Goal: Task Accomplishment & Management: Manage account settings

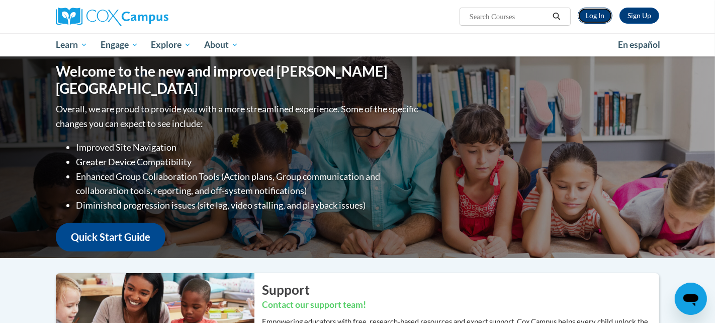
click at [596, 18] on link "Log In" at bounding box center [595, 16] width 35 height 16
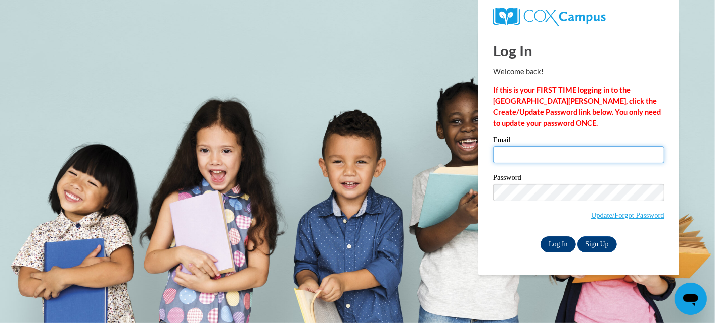
type input "kvang@wausauschools.org"
click at [556, 243] on input "Log In" at bounding box center [558, 244] width 35 height 16
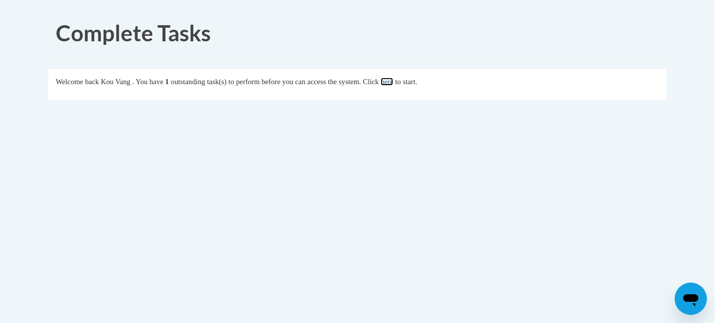
click at [393, 83] on link "here" at bounding box center [387, 81] width 13 height 8
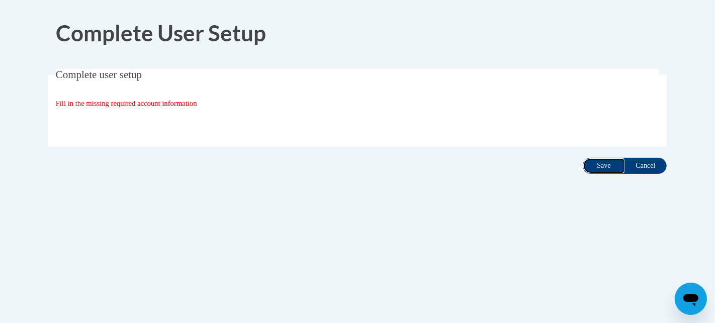
click at [608, 162] on input "Save" at bounding box center [604, 165] width 42 height 16
click at [197, 106] on span "Fill in the missing required account information" at bounding box center [126, 103] width 141 height 8
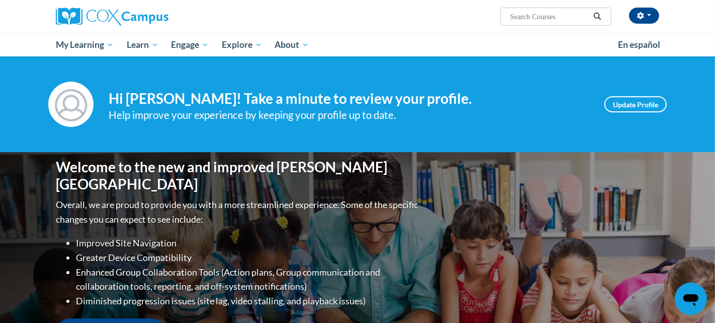
click at [137, 107] on div "Help improve your experience by keeping your profile up to date." at bounding box center [349, 115] width 481 height 17
click at [634, 107] on link "Update Profile" at bounding box center [636, 104] width 62 height 16
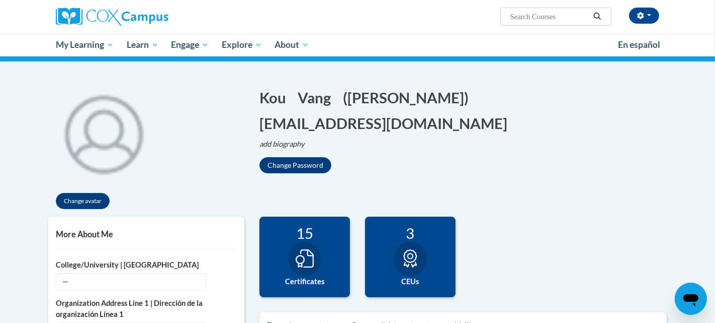
scroll to position [85, 0]
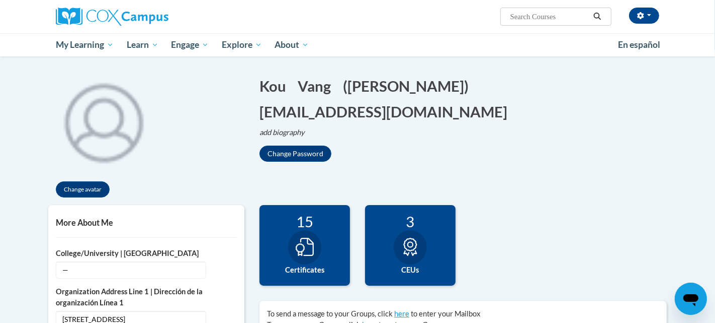
click at [309, 244] on icon at bounding box center [305, 246] width 18 height 18
click at [312, 269] on label "Certificates" at bounding box center [304, 269] width 75 height 11
click at [311, 243] on icon at bounding box center [305, 246] width 18 height 18
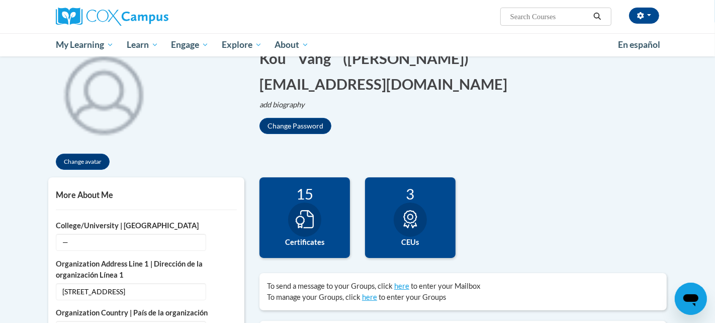
scroll to position [113, 0]
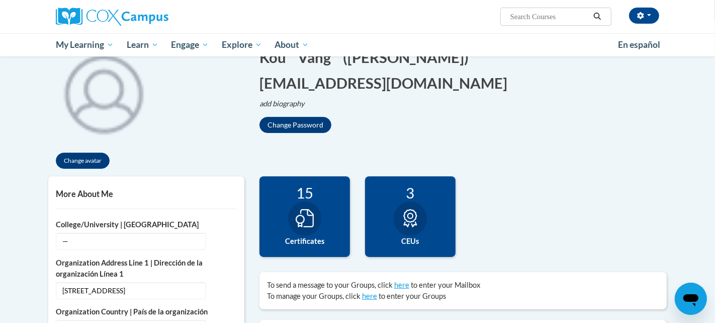
click at [305, 201] on div at bounding box center [304, 218] width 33 height 34
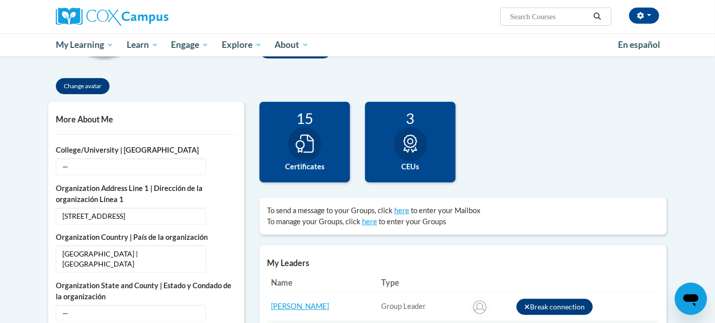
scroll to position [0, 0]
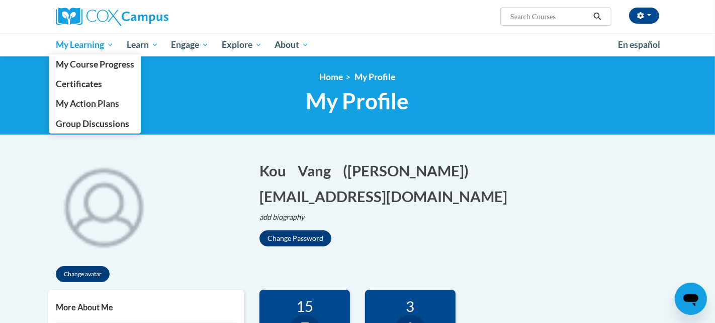
click at [95, 45] on span "My Learning" at bounding box center [85, 45] width 58 height 12
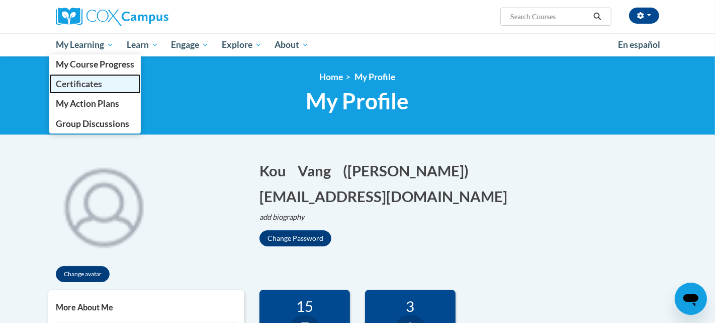
click at [87, 82] on span "Certificates" at bounding box center [79, 83] width 46 height 11
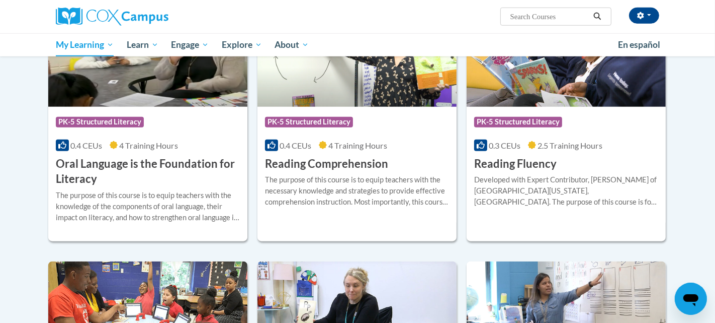
scroll to position [754, 0]
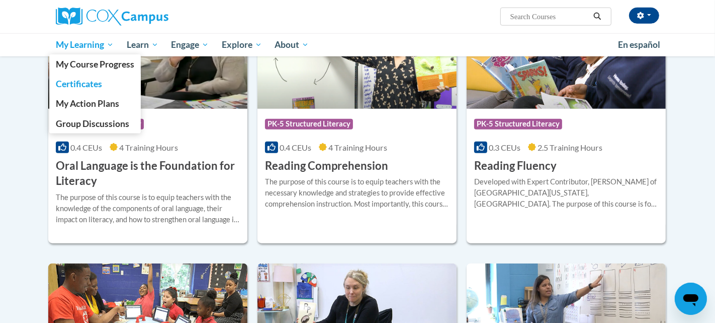
click at [100, 49] on span "My Learning" at bounding box center [85, 45] width 58 height 12
click at [106, 62] on span "My Course Progress" at bounding box center [95, 64] width 78 height 11
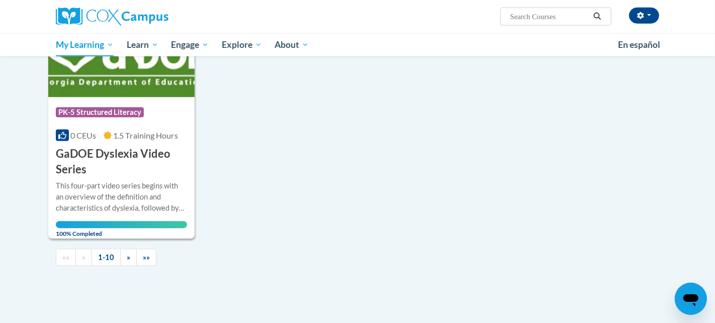
scroll to position [974, 0]
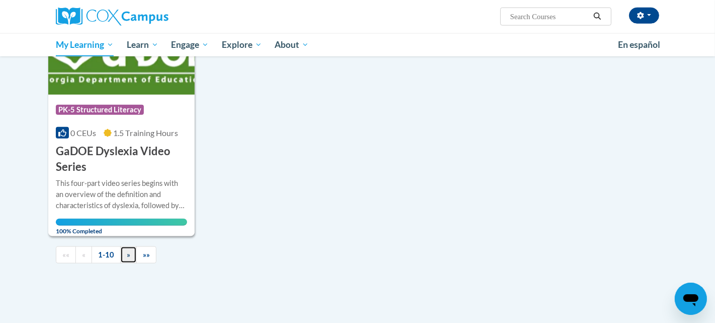
click at [127, 255] on span "»" at bounding box center [129, 254] width 4 height 9
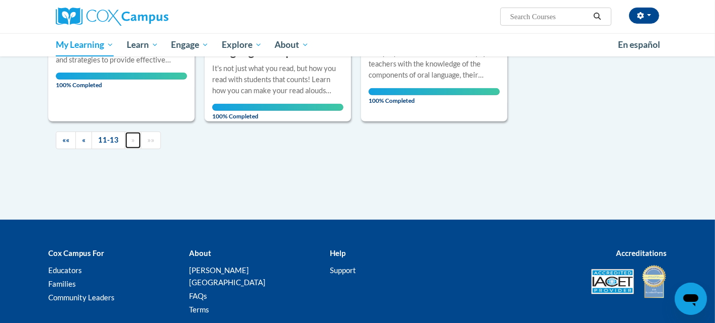
scroll to position [323, 0]
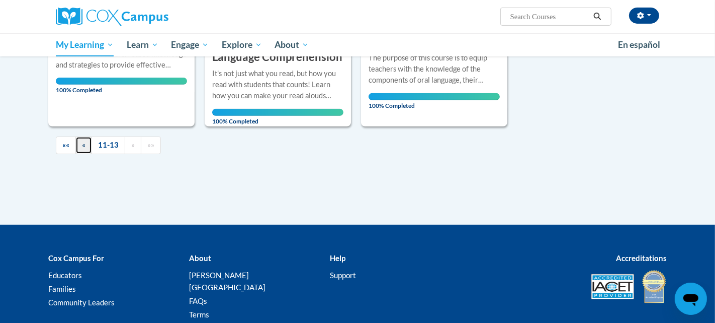
click at [83, 145] on span "«" at bounding box center [84, 144] width 4 height 9
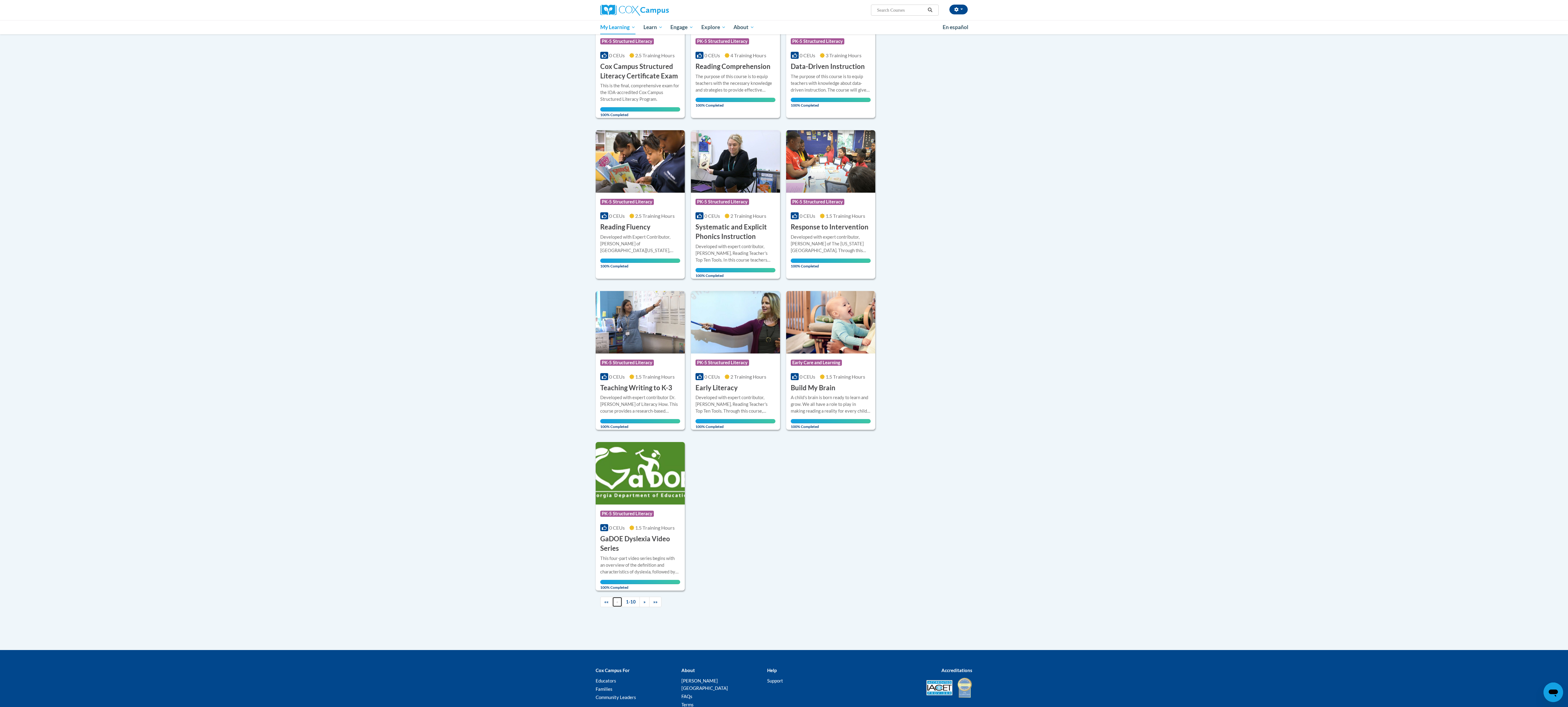
scroll to position [166, 0]
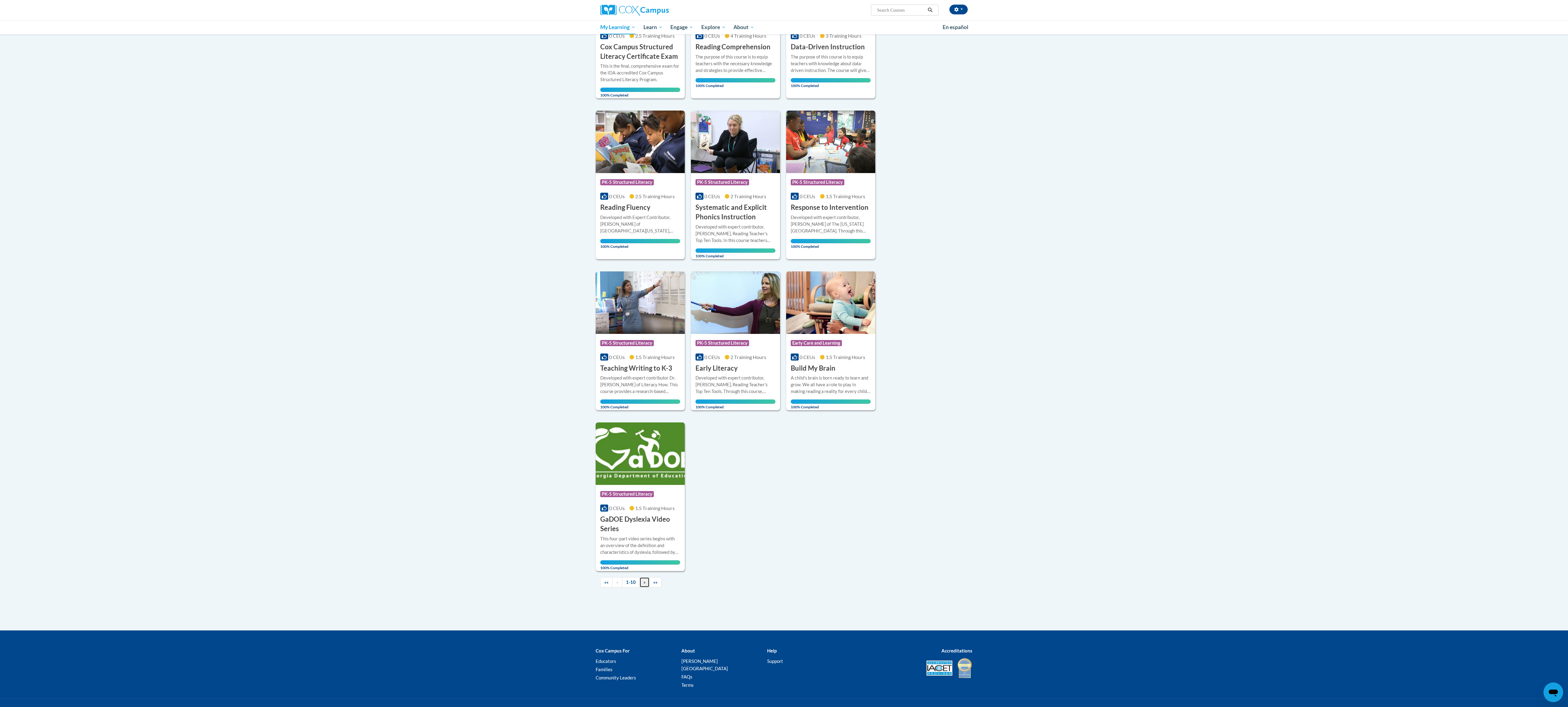
click at [435, 196] on link "»" at bounding box center [645, 583] width 10 height 11
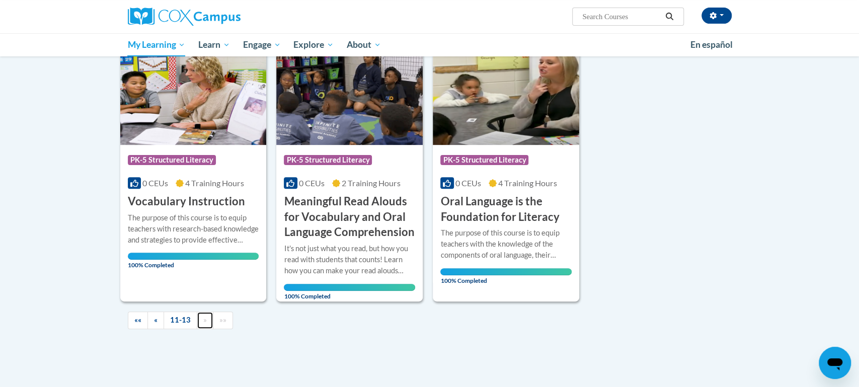
scroll to position [189, 0]
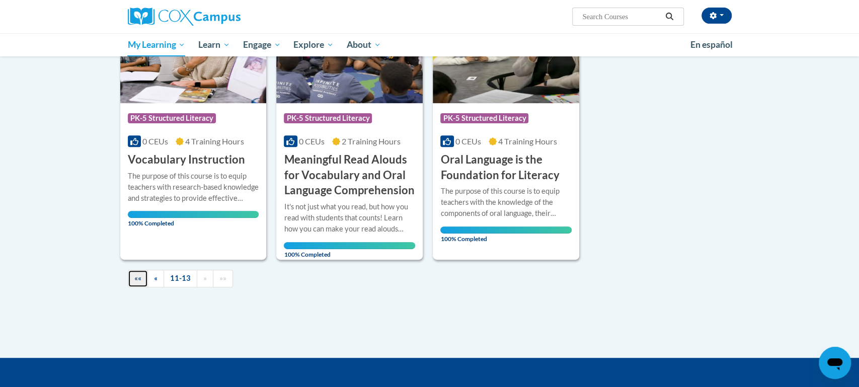
click at [137, 279] on span "««" at bounding box center [137, 278] width 7 height 9
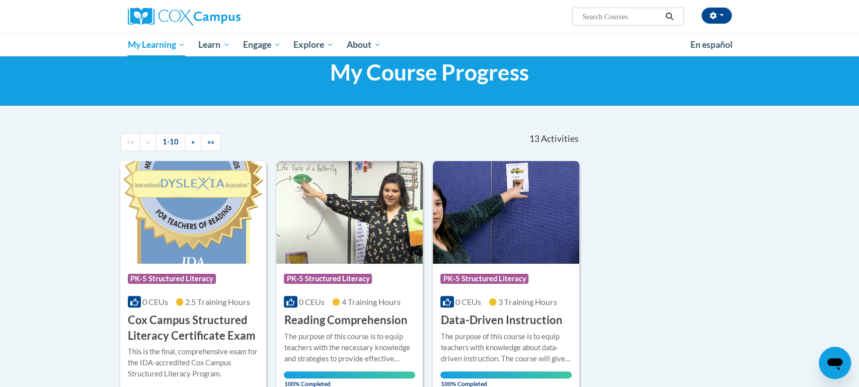
scroll to position [0, 0]
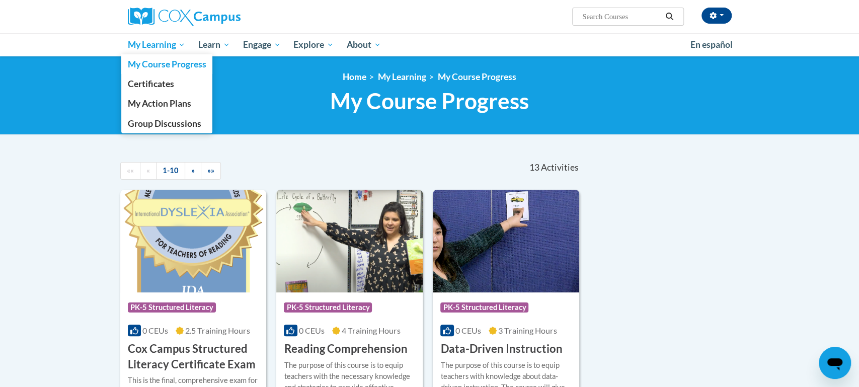
click at [154, 45] on span "My Learning" at bounding box center [156, 45] width 58 height 12
click at [159, 82] on span "Certificates" at bounding box center [150, 83] width 46 height 11
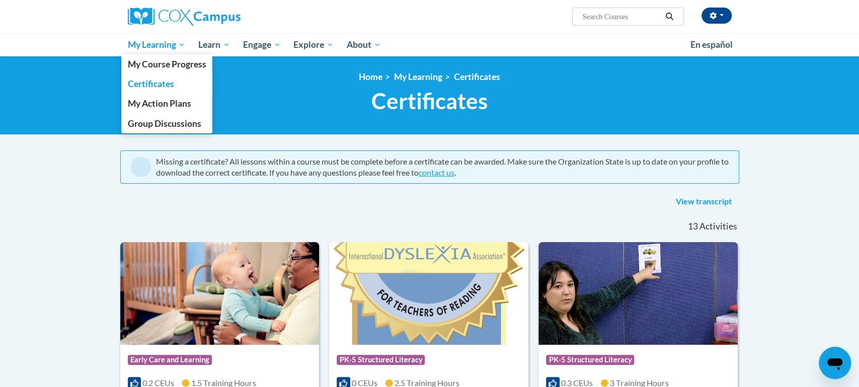
click at [153, 43] on span "My Learning" at bounding box center [156, 45] width 58 height 12
click at [150, 82] on span "Certificates" at bounding box center [150, 83] width 46 height 11
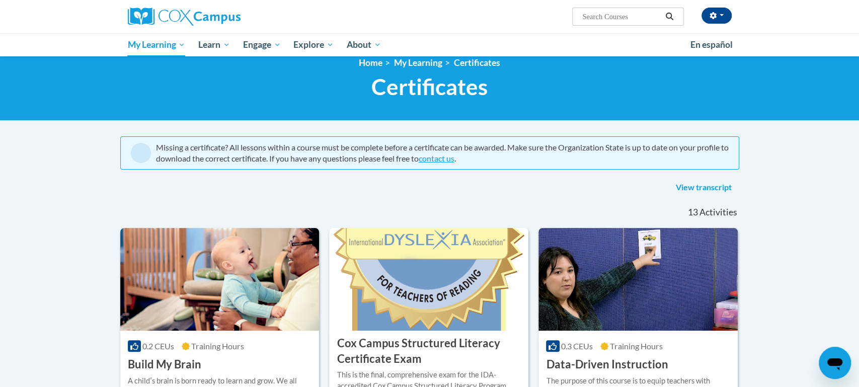
scroll to position [15, 0]
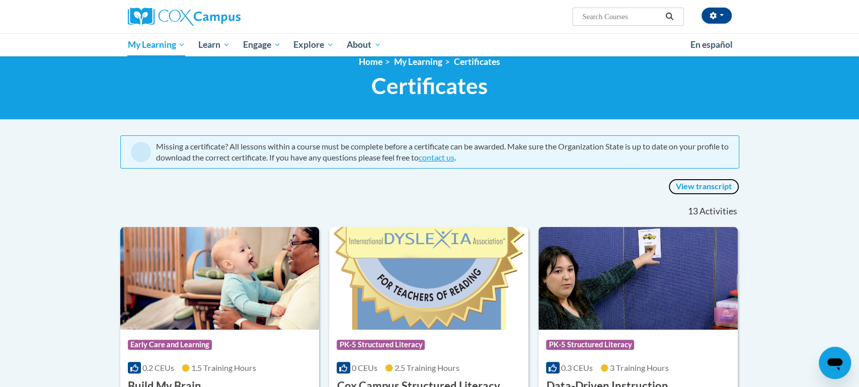
click at [708, 184] on link "View transcript" at bounding box center [703, 187] width 71 height 16
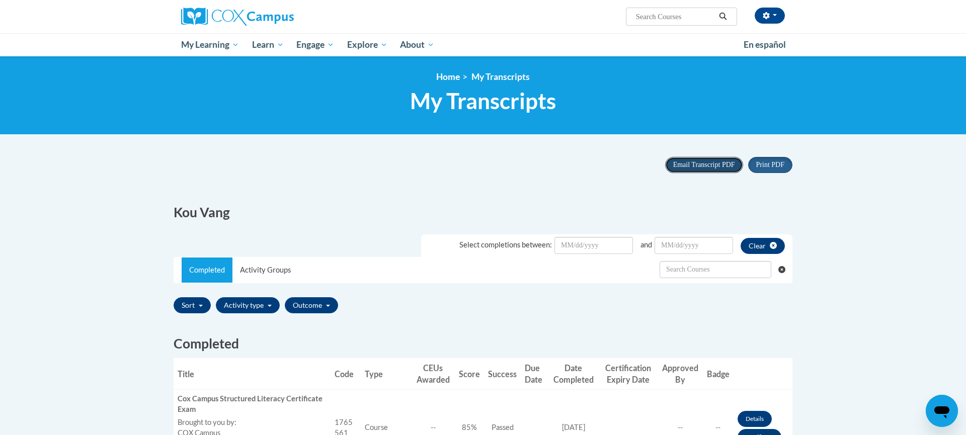
click at [707, 163] on span "Email Transcript PDF" at bounding box center [704, 165] width 62 height 8
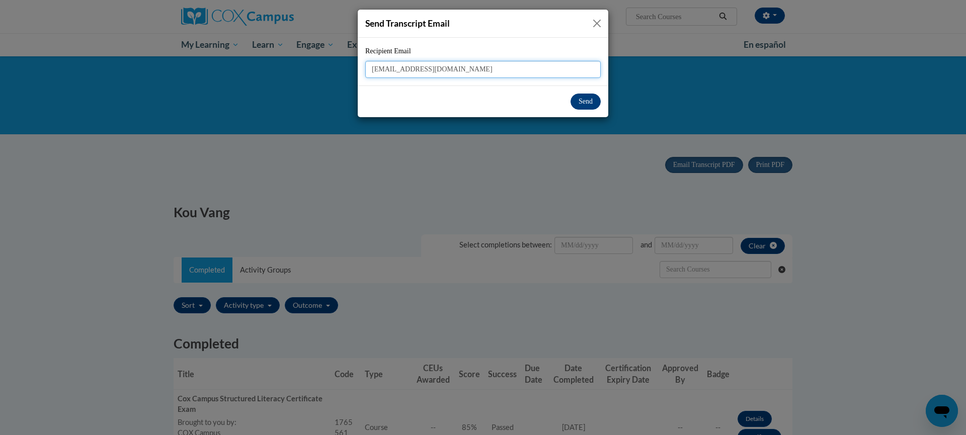
type input "[EMAIL_ADDRESS][DOMAIN_NAME]"
click at [590, 100] on button "Send" at bounding box center [586, 102] width 30 height 16
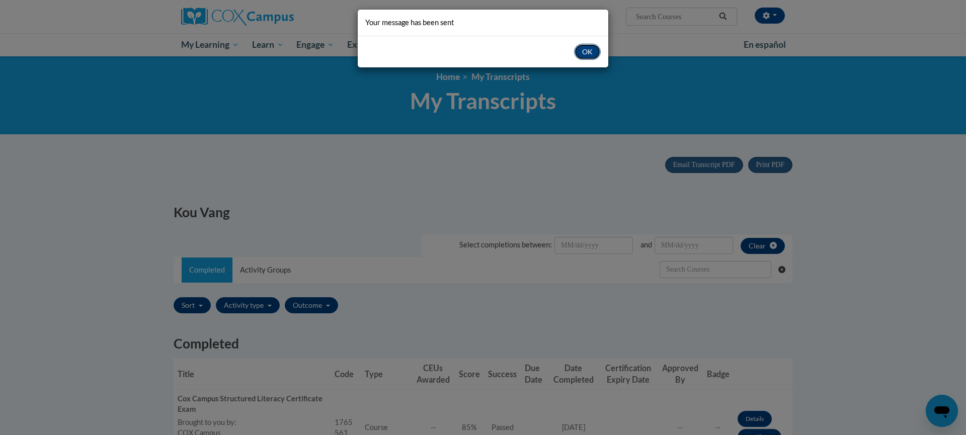
click at [589, 49] on button "OK" at bounding box center [587, 52] width 27 height 16
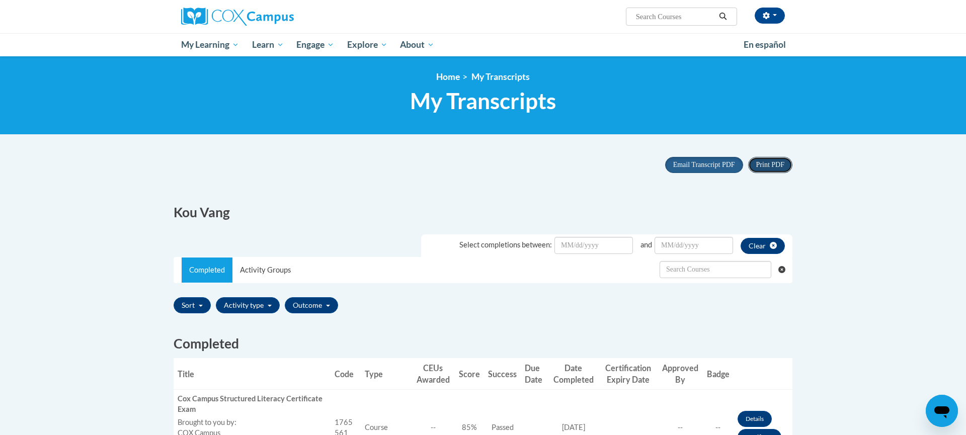
click at [780, 162] on span "Print PDF" at bounding box center [770, 165] width 28 height 8
